Goal: Book appointment/travel/reservation

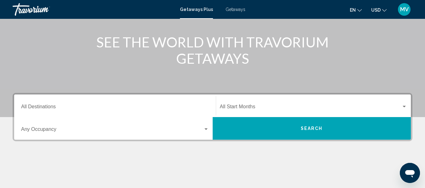
scroll to position [75, 0]
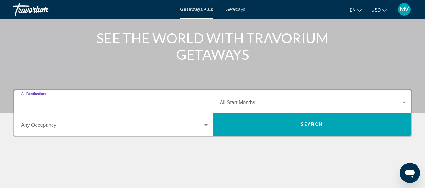
click at [42, 103] on input "Destination All Destinations" at bounding box center [115, 104] width 188 height 6
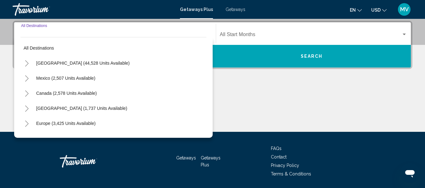
scroll to position [144, 0]
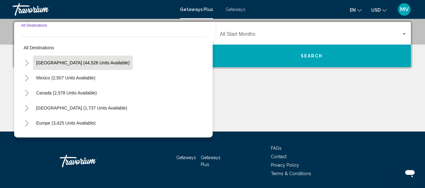
click at [50, 66] on button "[GEOGRAPHIC_DATA] (44,528 units available)" at bounding box center [83, 63] width 100 height 14
type input "**********"
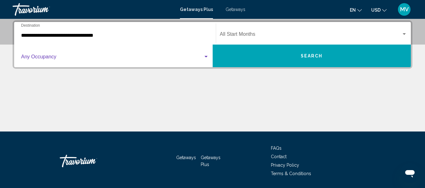
click at [209, 57] on div "Search widget" at bounding box center [206, 56] width 6 height 5
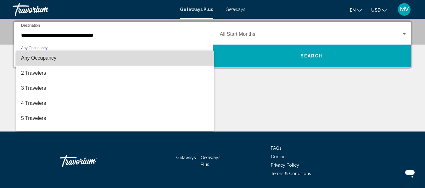
click at [179, 58] on span "Any Occupancy" at bounding box center [115, 58] width 188 height 15
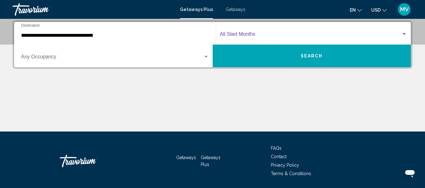
click at [404, 34] on div "Search widget" at bounding box center [404, 34] width 3 height 2
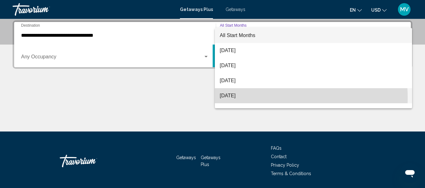
click at [236, 98] on span "[DATE]" at bounding box center [313, 95] width 187 height 15
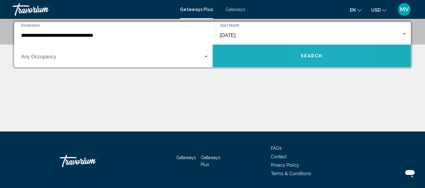
click at [325, 53] on button "Search" at bounding box center [312, 56] width 198 height 23
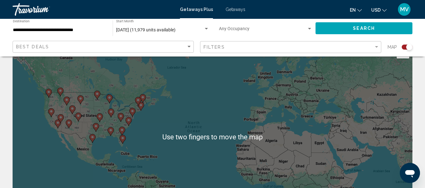
scroll to position [19, 0]
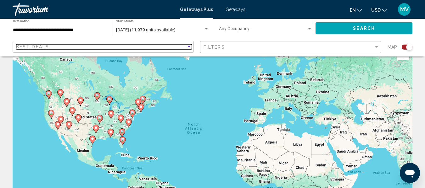
click at [190, 46] on div "Sort by" at bounding box center [188, 47] width 3 height 2
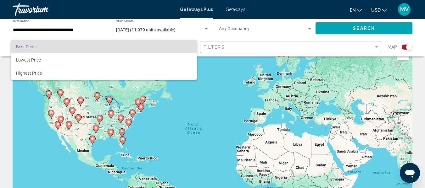
click at [198, 87] on div at bounding box center [212, 94] width 425 height 188
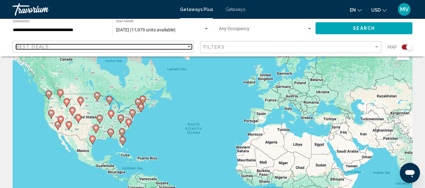
click at [189, 47] on div "Sort by" at bounding box center [188, 47] width 3 height 2
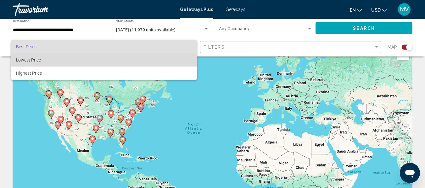
click at [175, 61] on span "Lowest Price" at bounding box center [104, 59] width 176 height 13
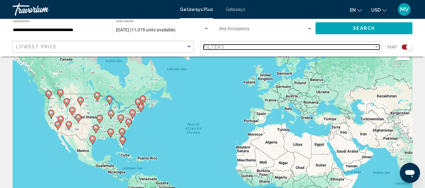
click at [376, 47] on div "Filter" at bounding box center [376, 47] width 3 height 2
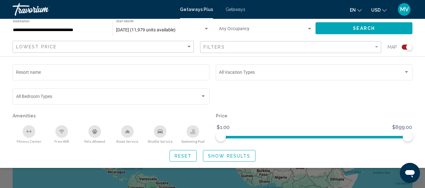
click at [331, 111] on div "Search widget" at bounding box center [314, 99] width 203 height 24
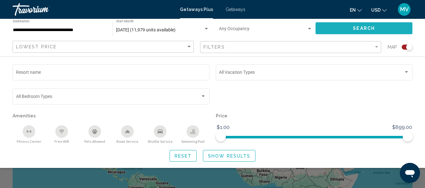
click at [350, 30] on button "Search" at bounding box center [363, 28] width 97 height 12
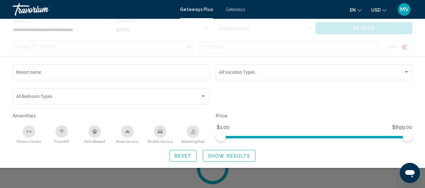
scroll to position [109, 0]
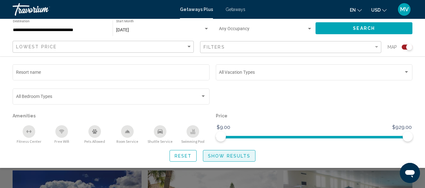
click at [226, 156] on span "Show Results" at bounding box center [229, 156] width 42 height 5
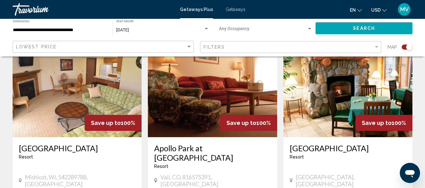
scroll to position [960, 0]
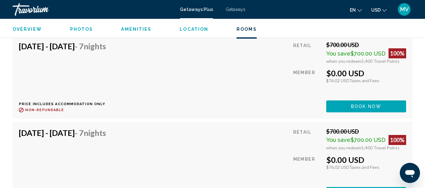
scroll to position [1311, 0]
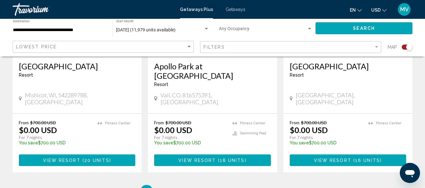
scroll to position [1038, 0]
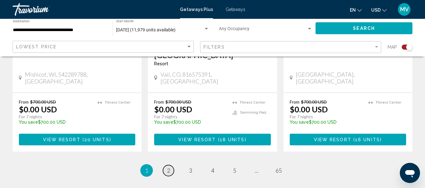
click at [167, 167] on span "2" at bounding box center [168, 170] width 3 height 7
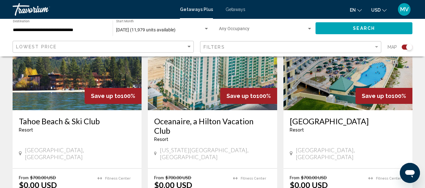
scroll to position [520, 0]
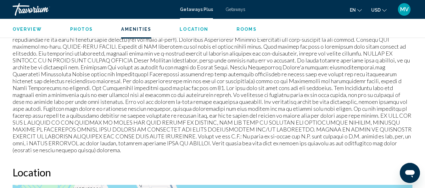
scroll to position [761, 0]
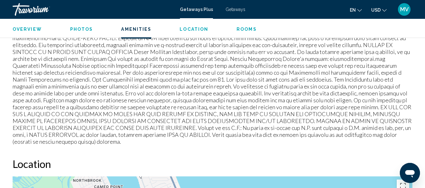
click at [196, 9] on span "Getaways Plus" at bounding box center [196, 9] width 33 height 5
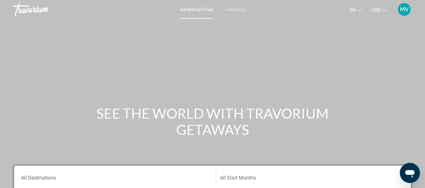
click at [196, 8] on span "Getaways Plus" at bounding box center [196, 9] width 33 height 5
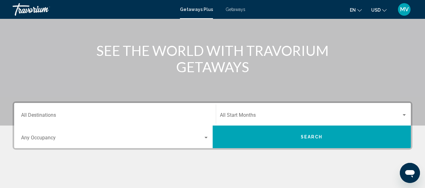
scroll to position [75, 0]
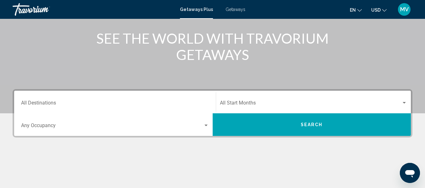
click at [167, 108] on div "Destination All Destinations" at bounding box center [115, 102] width 188 height 20
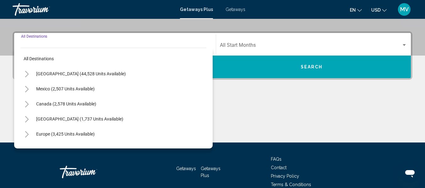
scroll to position [144, 0]
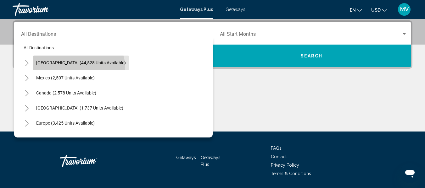
click at [78, 68] on button "[GEOGRAPHIC_DATA] (44,528 units available)" at bounding box center [81, 63] width 96 height 14
type input "**********"
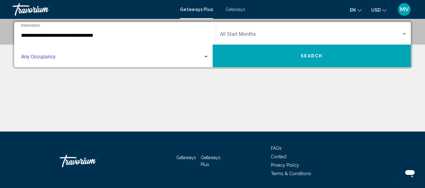
click at [208, 59] on div "Search widget" at bounding box center [206, 56] width 6 height 5
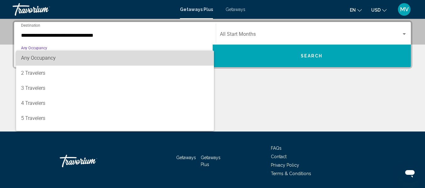
click at [208, 59] on mat-option "Any Occupancy" at bounding box center [115, 58] width 198 height 15
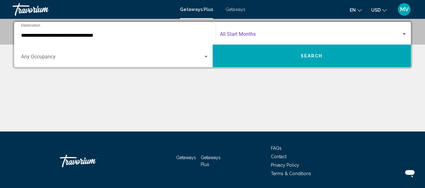
click at [403, 32] on div "Search widget" at bounding box center [404, 34] width 6 height 5
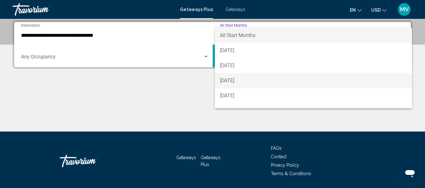
click at [247, 82] on span "[DATE]" at bounding box center [313, 80] width 187 height 15
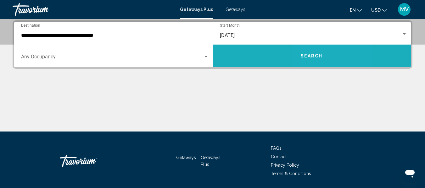
click at [314, 56] on span "Search" at bounding box center [312, 56] width 22 height 5
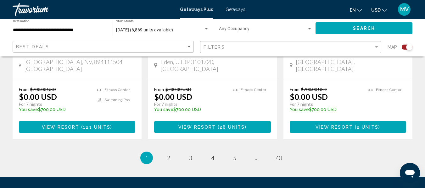
scroll to position [1060, 0]
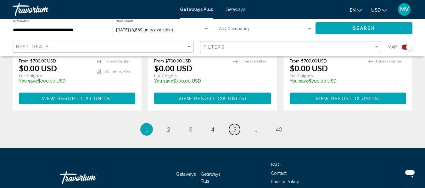
click at [236, 126] on span "5" at bounding box center [234, 129] width 3 height 7
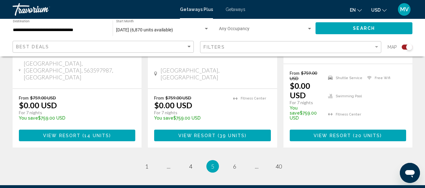
scroll to position [1099, 0]
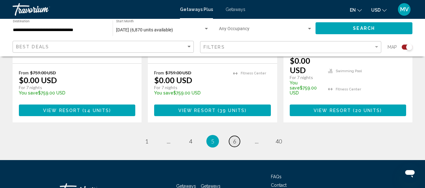
click at [233, 138] on span "6" at bounding box center [234, 141] width 3 height 7
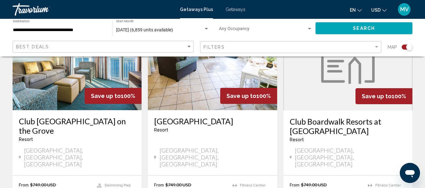
scroll to position [772, 0]
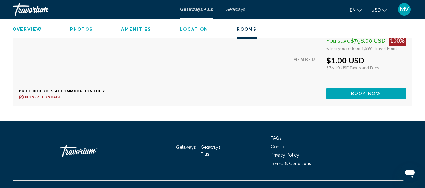
scroll to position [2282, 0]
